Goal: Contribute content: Add original content to the website for others to see

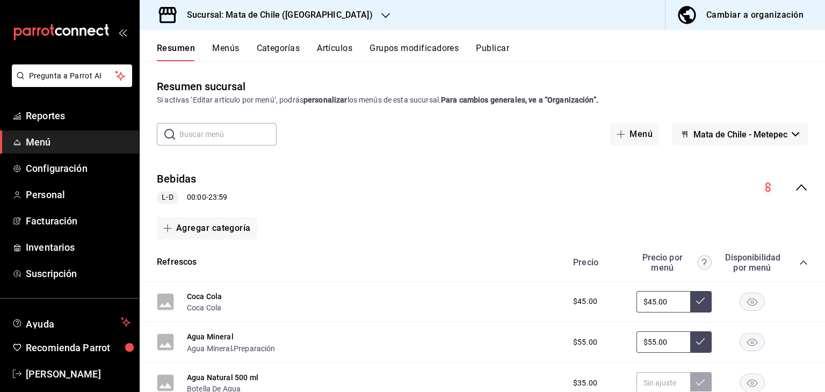
click at [327, 48] on button "Artículos" at bounding box center [334, 52] width 35 height 18
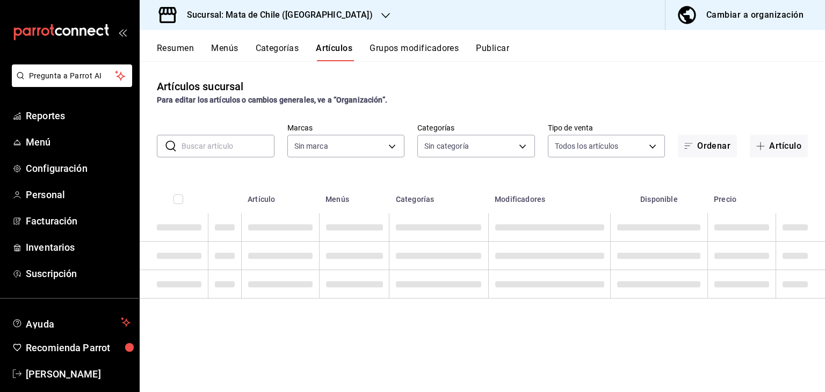
type input "f4b11457-1122-4e93-a1fc-b810eb3748b2"
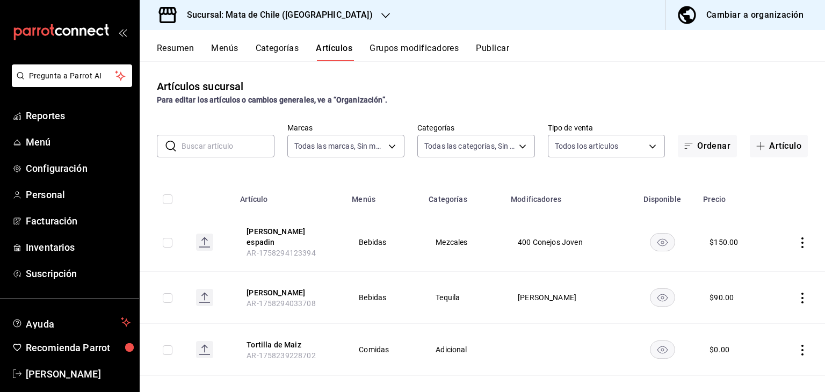
type input "cf65fc5d-9121-4a1d-bb15-005ec5fbc342,a1fec979-7794-49c6-bfe9-4bedd1fc643c,d733d…"
click at [761, 148] on button "Artículo" at bounding box center [779, 146] width 58 height 23
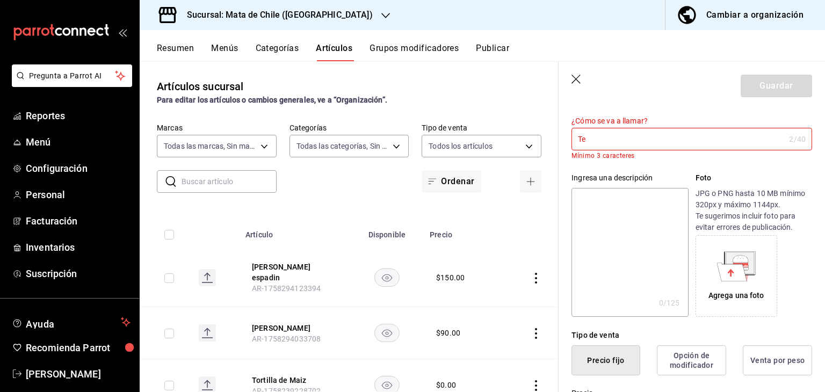
scroll to position [35, 0]
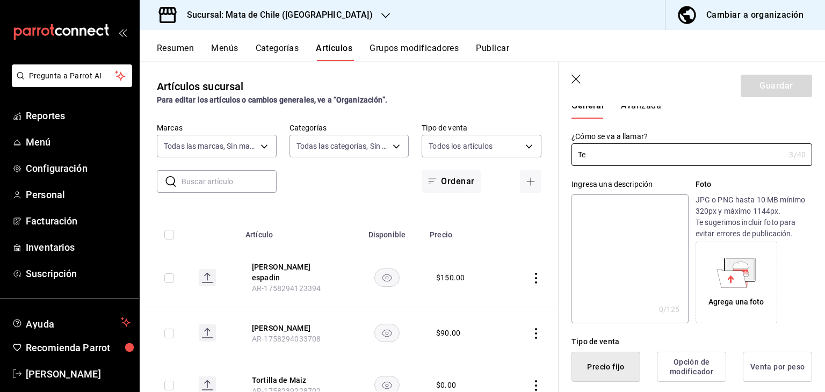
type input "Te"
click at [646, 273] on textarea at bounding box center [629, 258] width 117 height 129
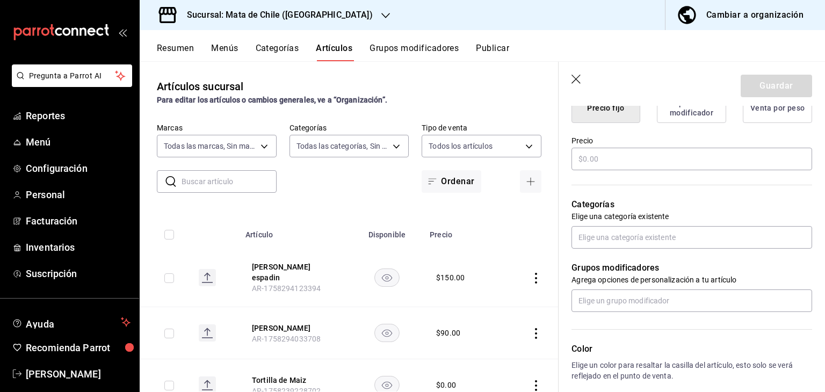
scroll to position [304, 0]
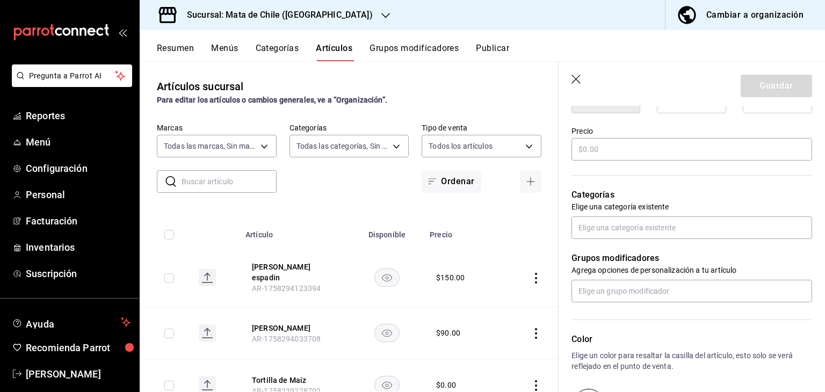
click at [591, 136] on div "Precio" at bounding box center [691, 144] width 241 height 36
click at [604, 155] on input "text" at bounding box center [691, 149] width 241 height 23
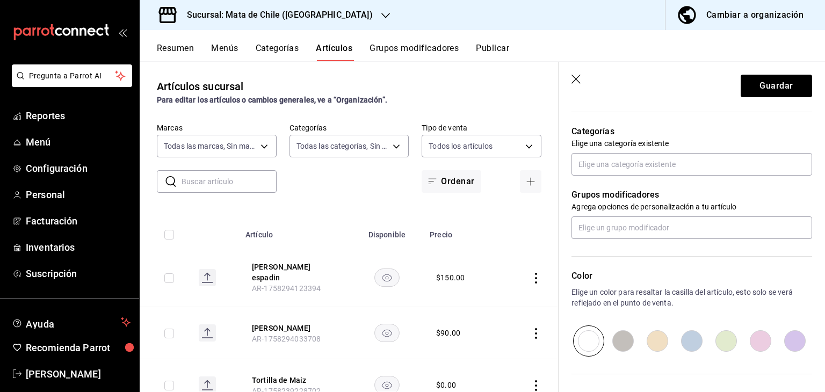
scroll to position [368, 0]
type input "$45.00"
click at [610, 169] on input "text" at bounding box center [691, 163] width 241 height 23
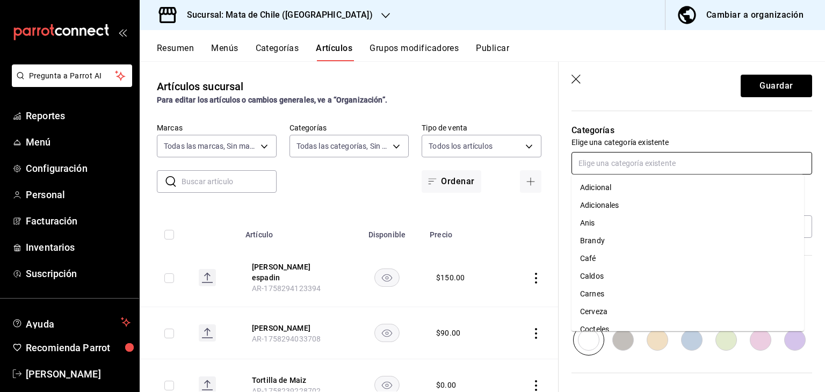
click at [606, 263] on li "Café" at bounding box center [687, 259] width 233 height 18
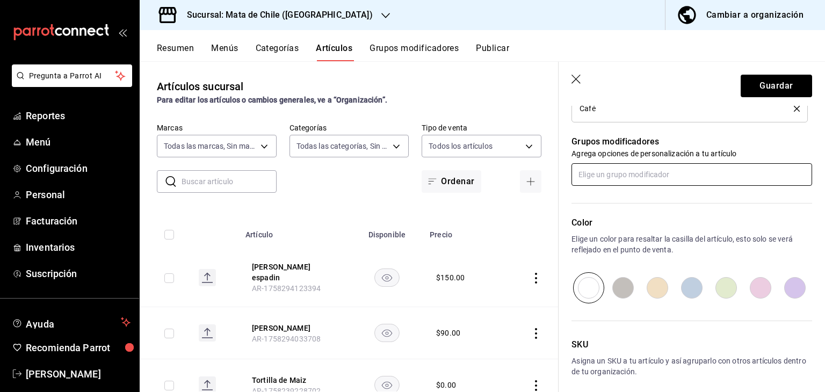
scroll to position [455, 0]
click at [605, 170] on input "text" at bounding box center [691, 175] width 241 height 23
type input "f"
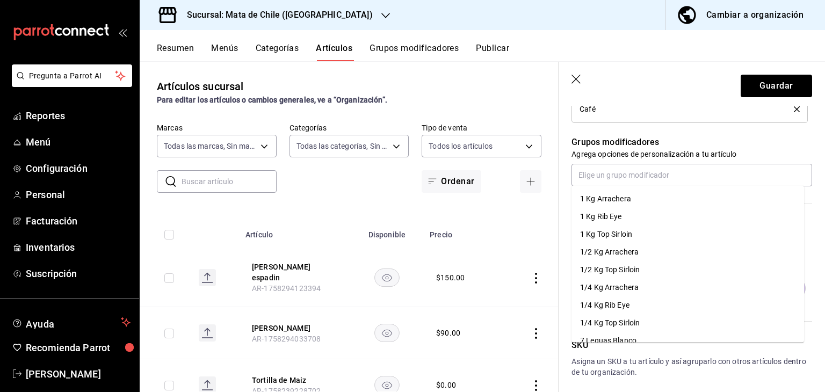
click at [670, 156] on p "Agrega opciones de personalización a tu artículo" at bounding box center [691, 154] width 241 height 11
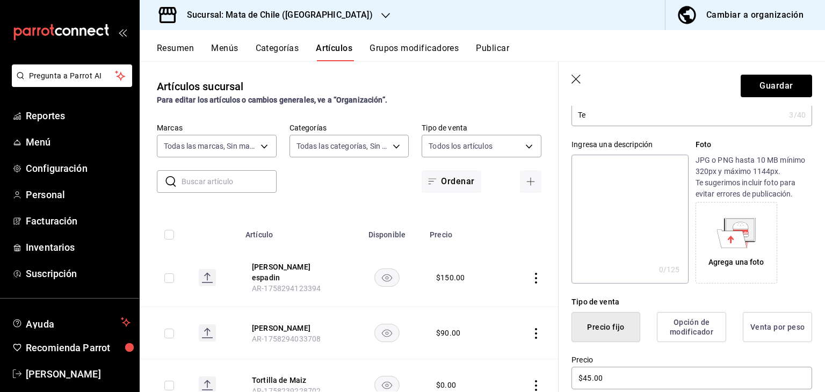
scroll to position [0, 0]
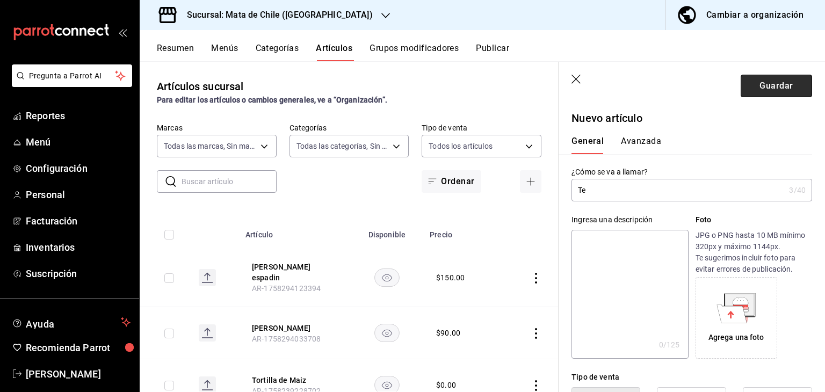
click at [750, 86] on button "Guardar" at bounding box center [776, 86] width 71 height 23
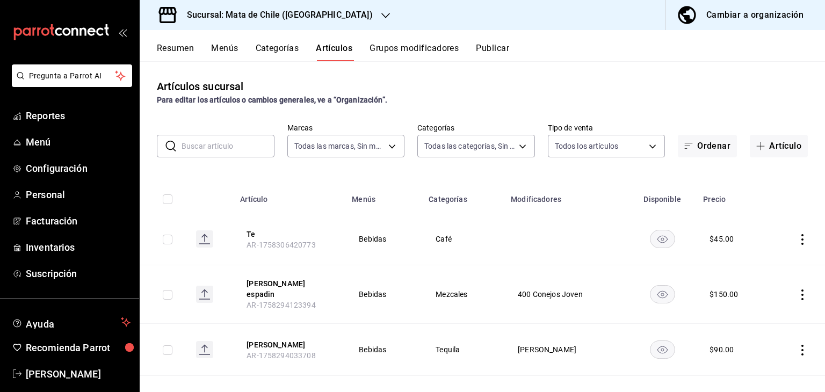
click at [492, 56] on button "Publicar" at bounding box center [492, 52] width 33 height 18
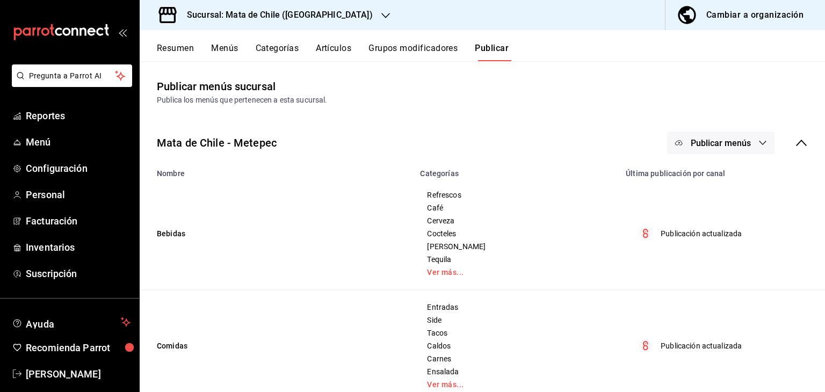
click at [676, 144] on icon "button" at bounding box center [679, 142] width 7 height 5
click at [708, 168] on li "Punto de venta" at bounding box center [713, 178] width 99 height 30
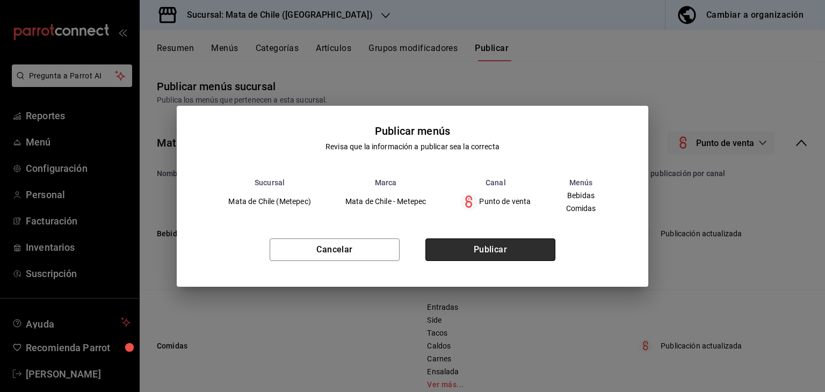
click at [474, 243] on button "Publicar" at bounding box center [490, 249] width 130 height 23
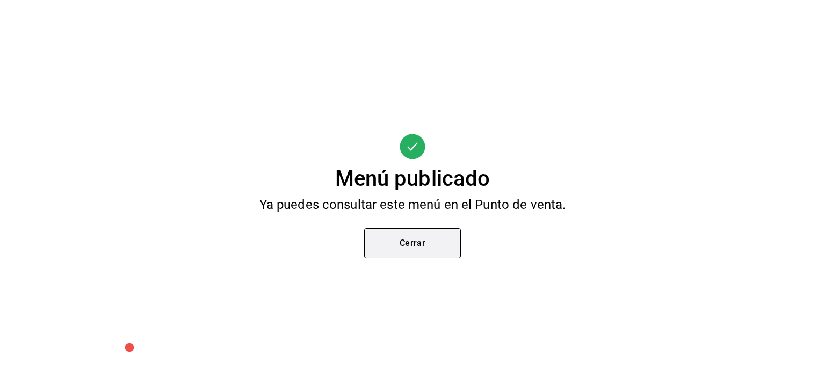
click at [407, 242] on button "Cerrar" at bounding box center [412, 243] width 97 height 30
